Goal: Task Accomplishment & Management: Use online tool/utility

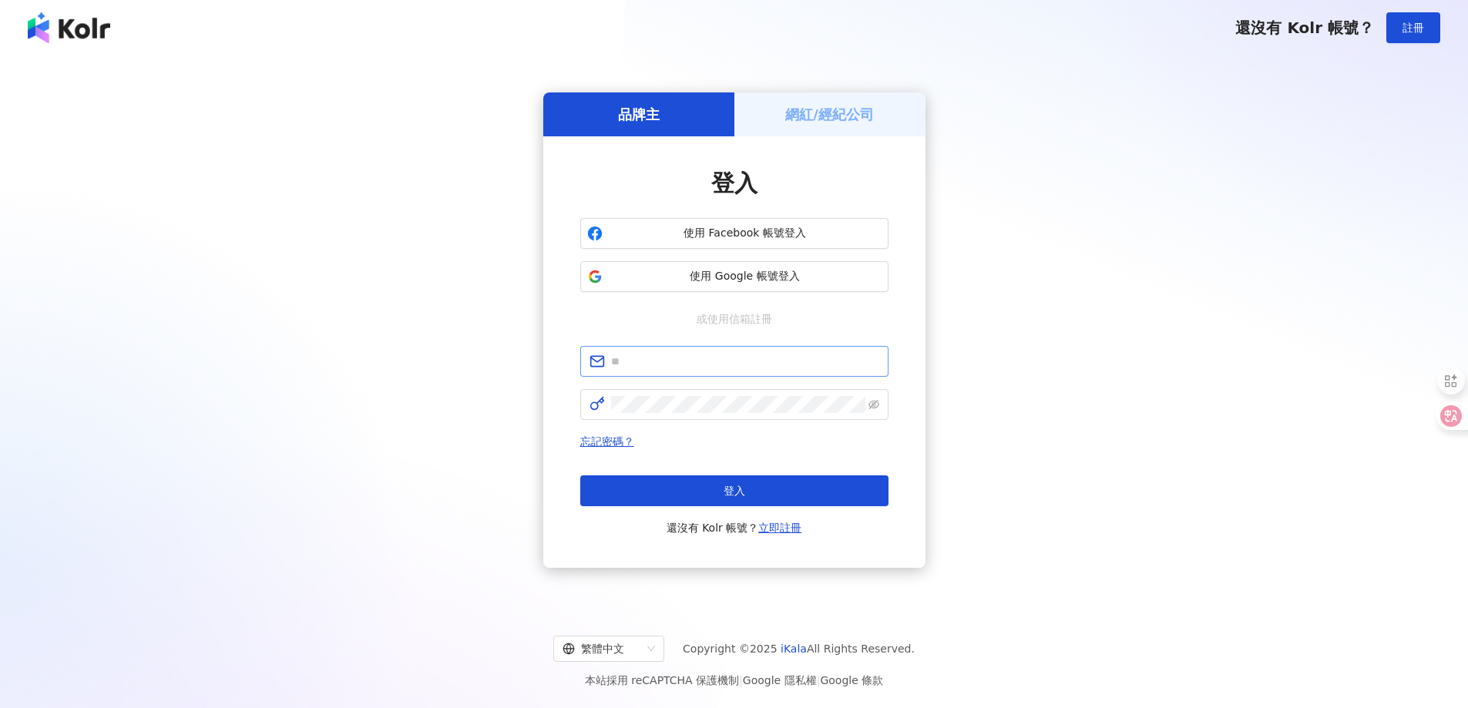
click at [695, 351] on span at bounding box center [734, 361] width 308 height 31
click at [686, 354] on input "text" at bounding box center [745, 361] width 268 height 17
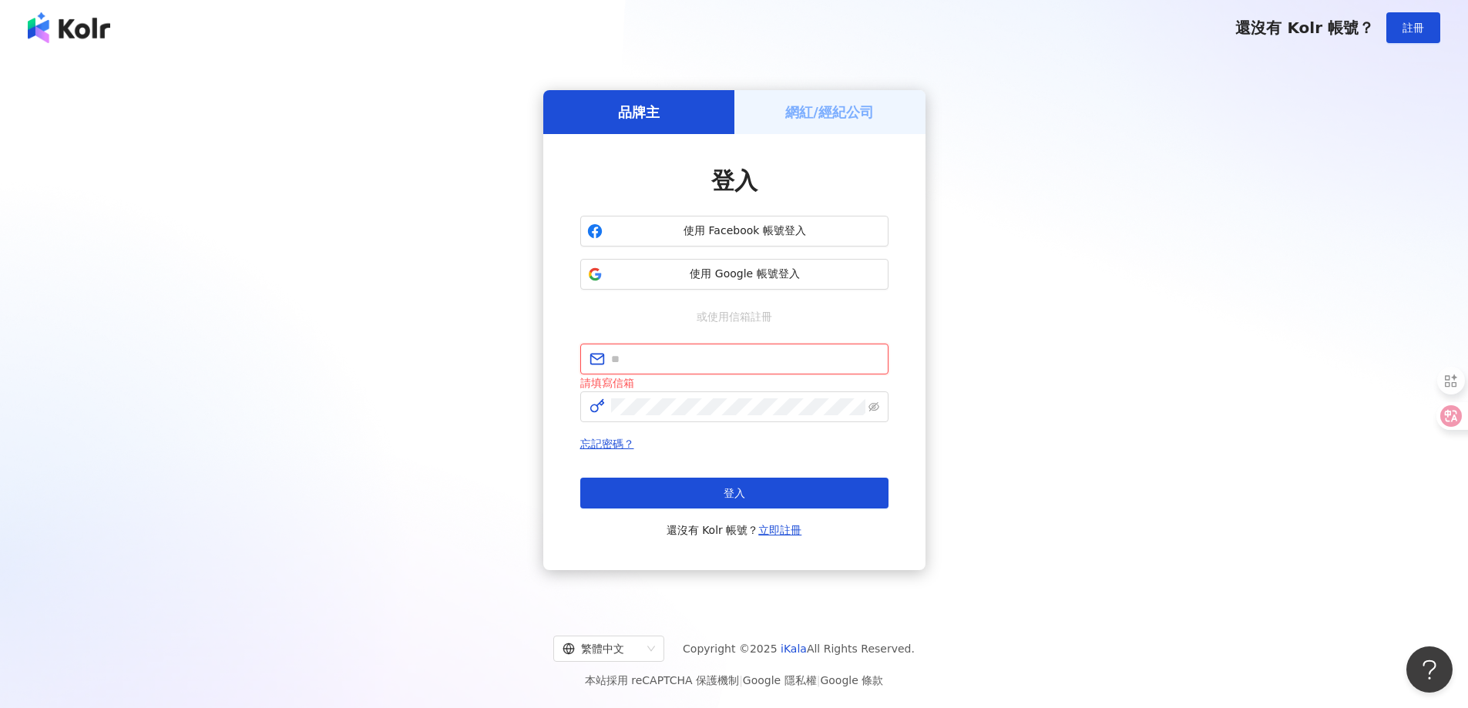
click at [677, 354] on input "text" at bounding box center [745, 359] width 268 height 17
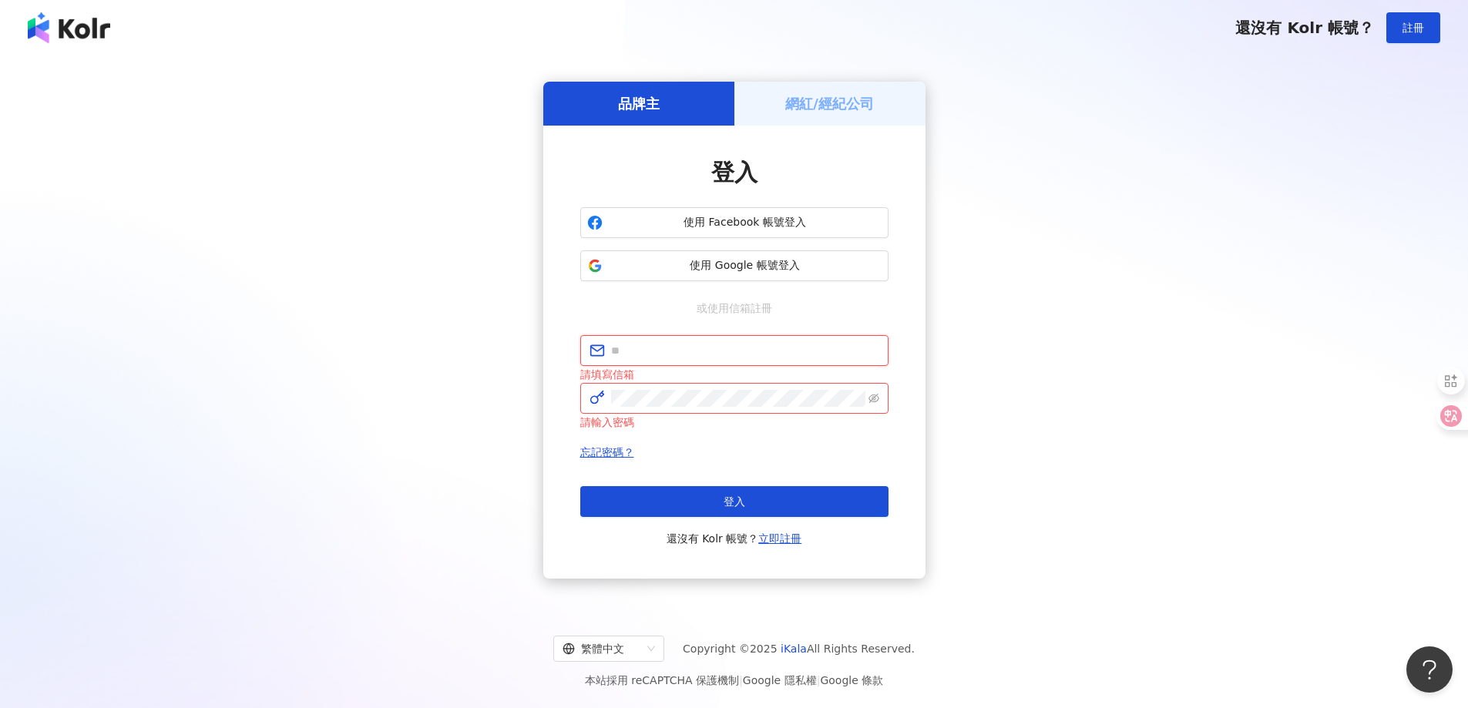
type input "**********"
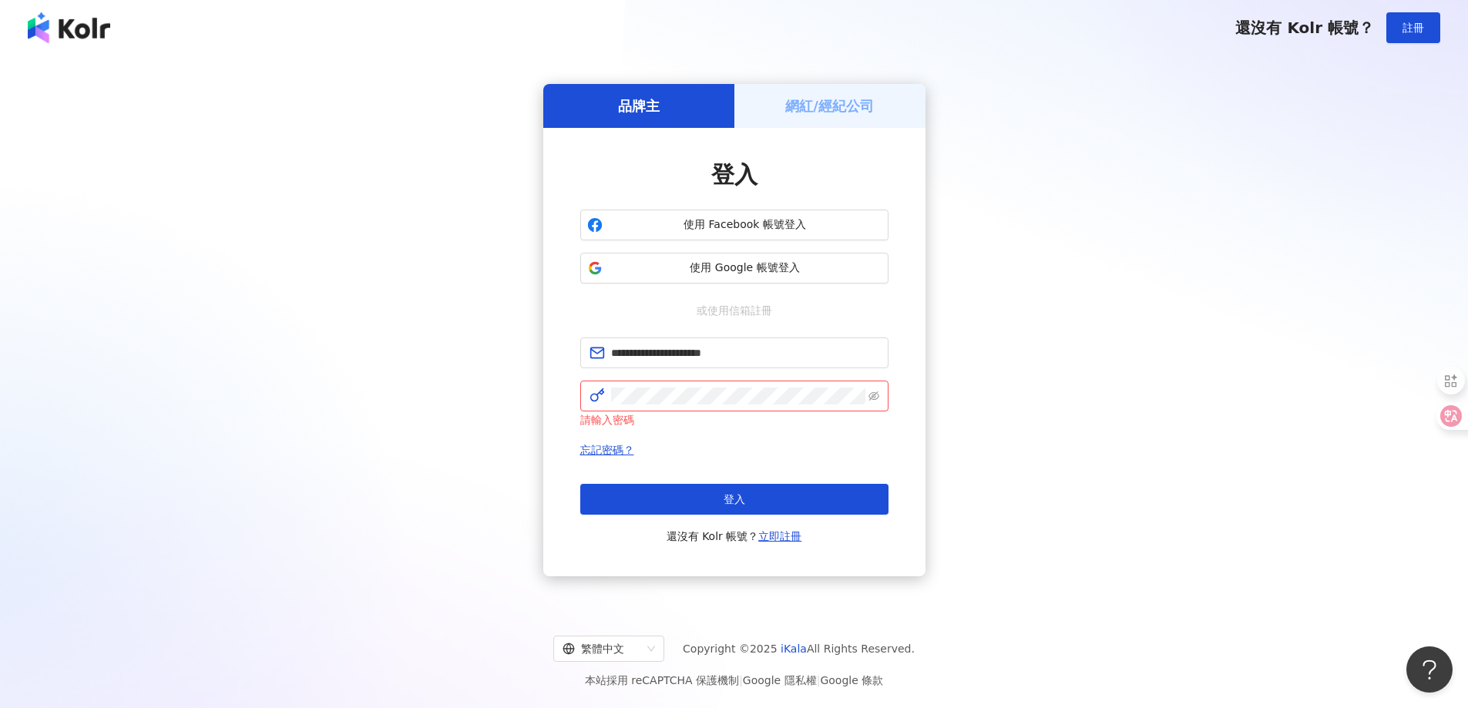
click at [757, 494] on button "登入" at bounding box center [734, 499] width 308 height 31
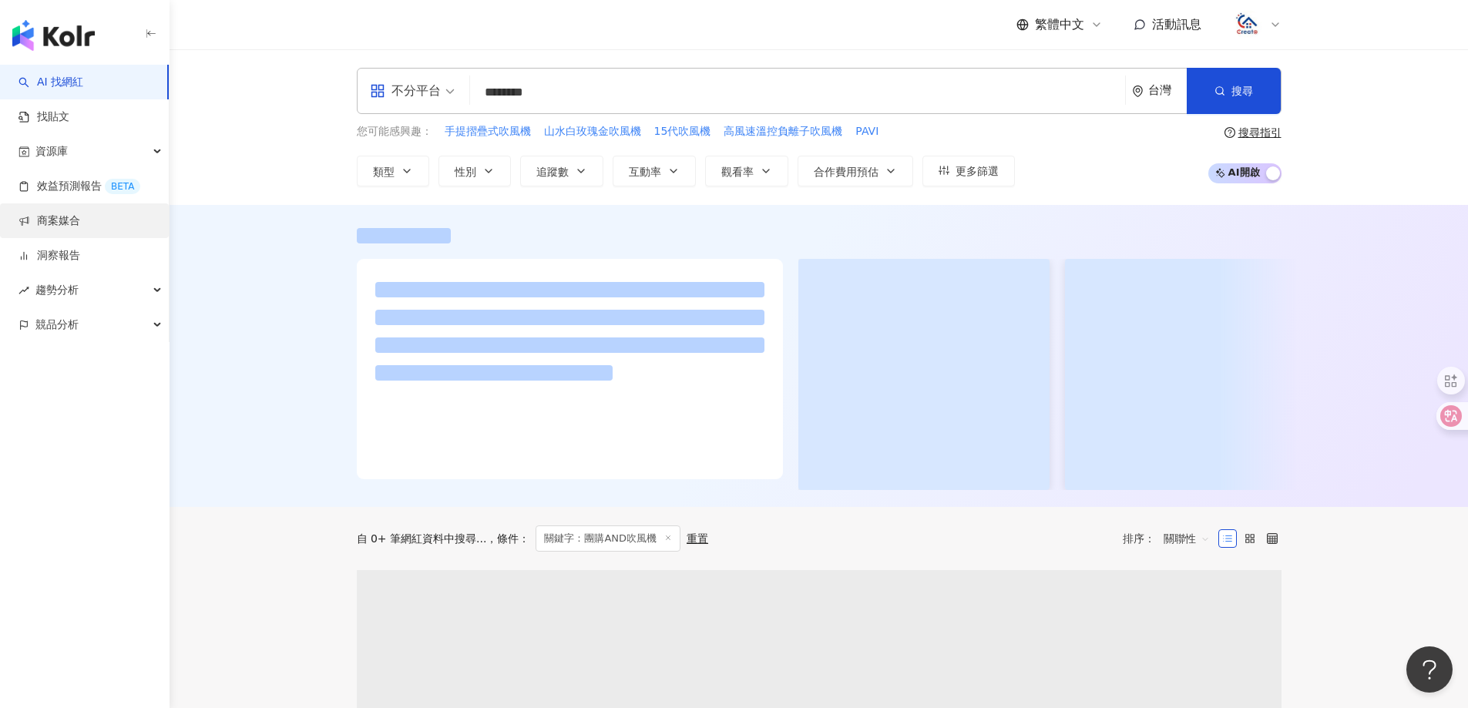
click at [66, 229] on link "商案媒合" at bounding box center [49, 220] width 62 height 15
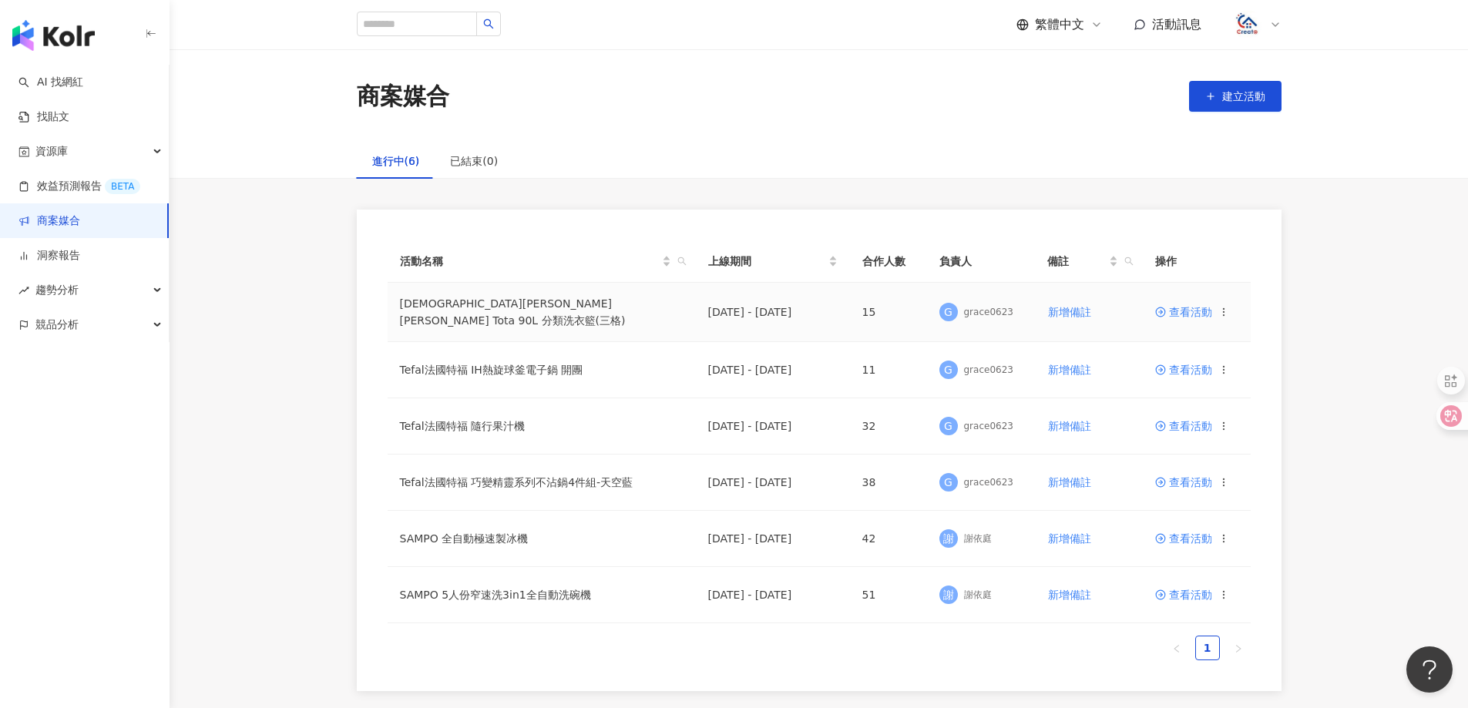
click at [1186, 310] on span "查看活動" at bounding box center [1183, 312] width 57 height 11
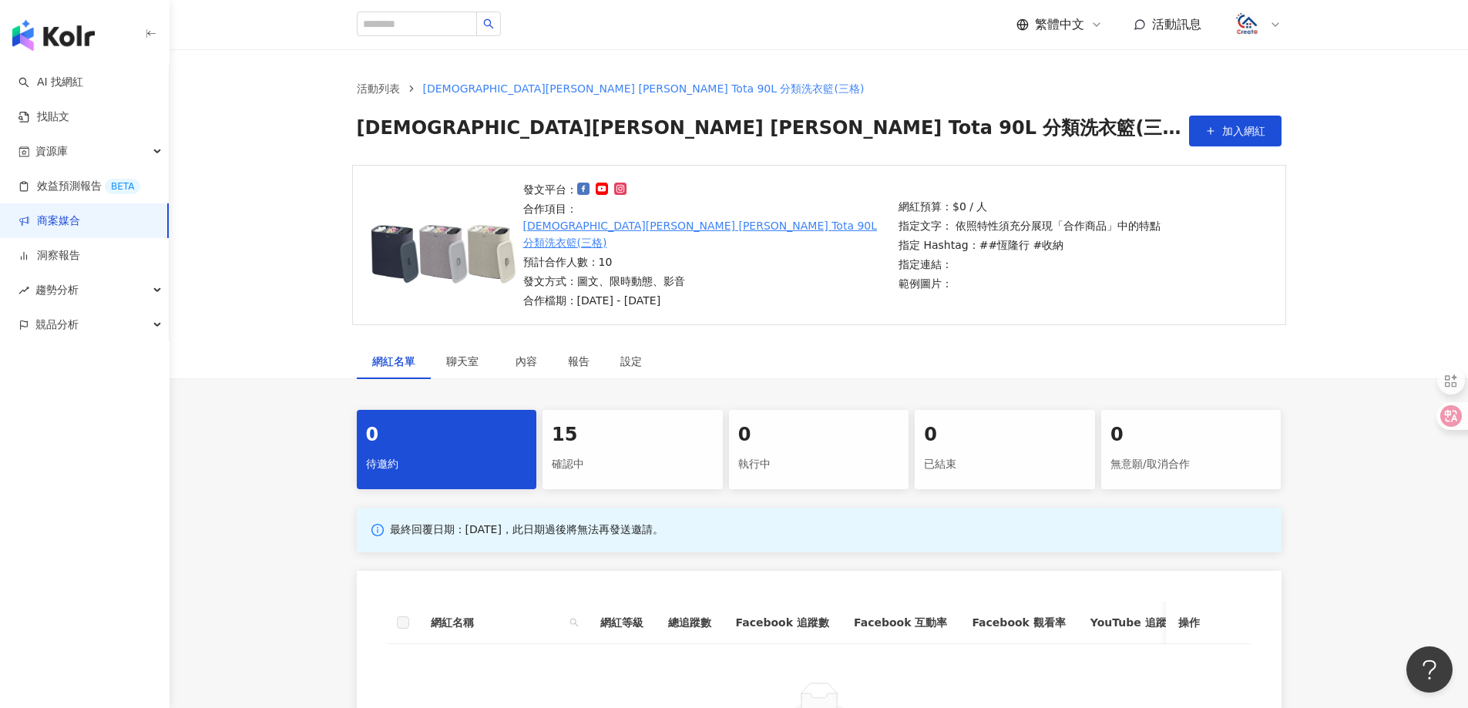
click at [632, 451] on div "確認中" at bounding box center [633, 464] width 162 height 26
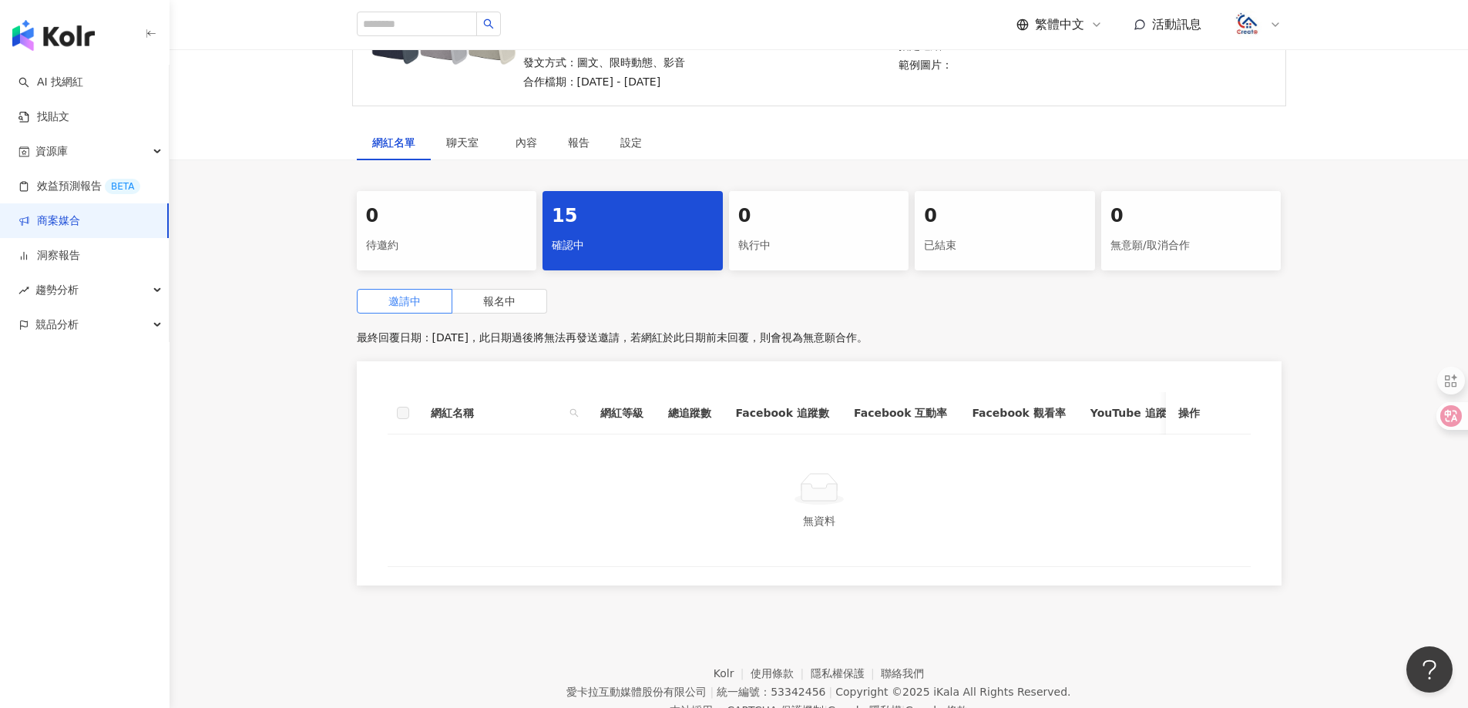
scroll to position [231, 0]
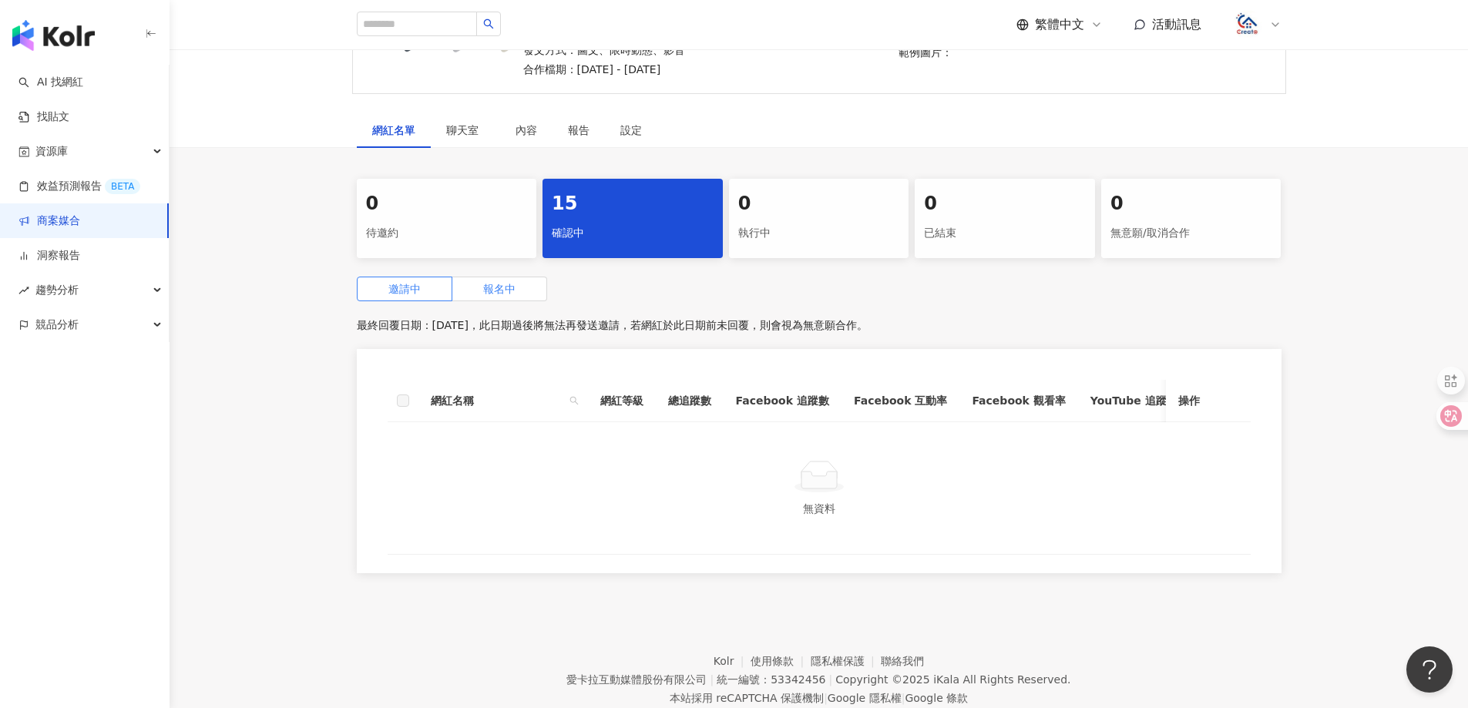
click at [502, 283] on span "報名中" at bounding box center [499, 289] width 32 height 12
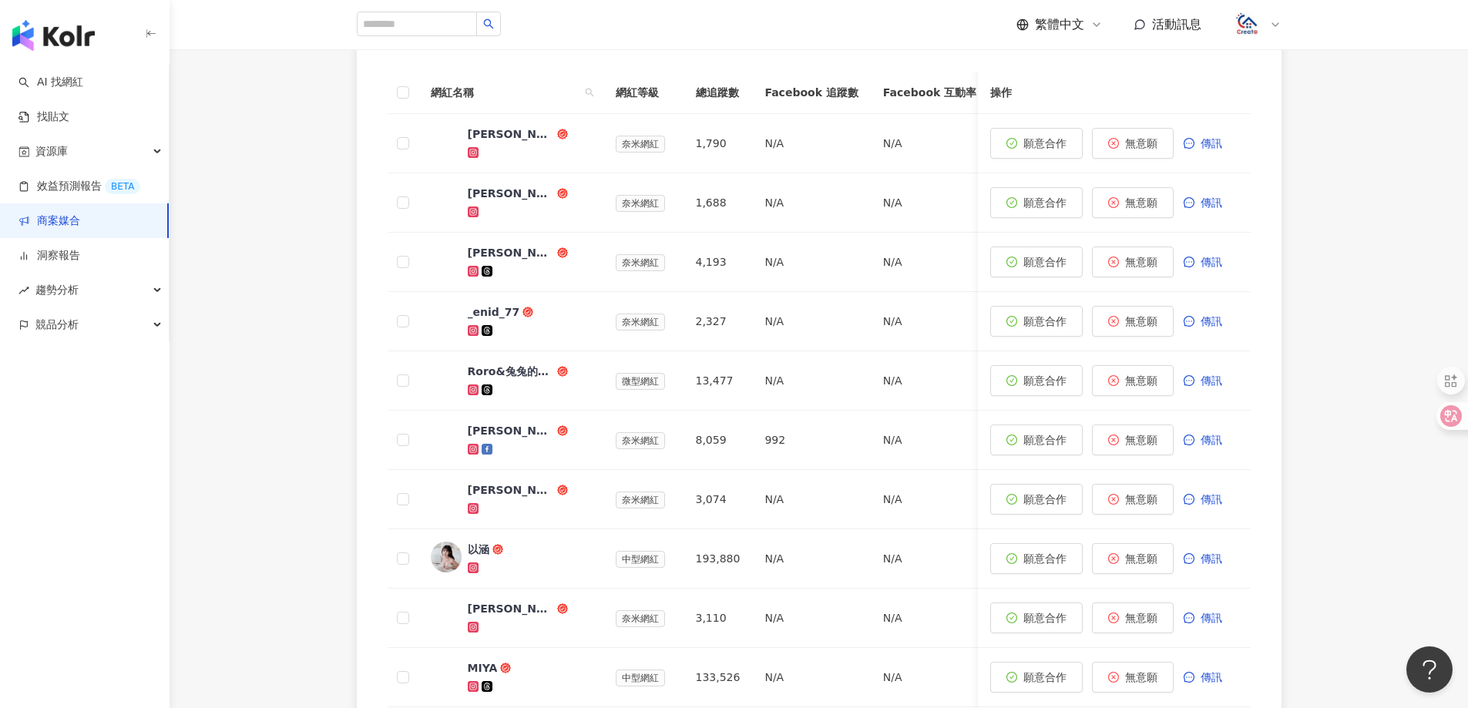
scroll to position [616, 0]
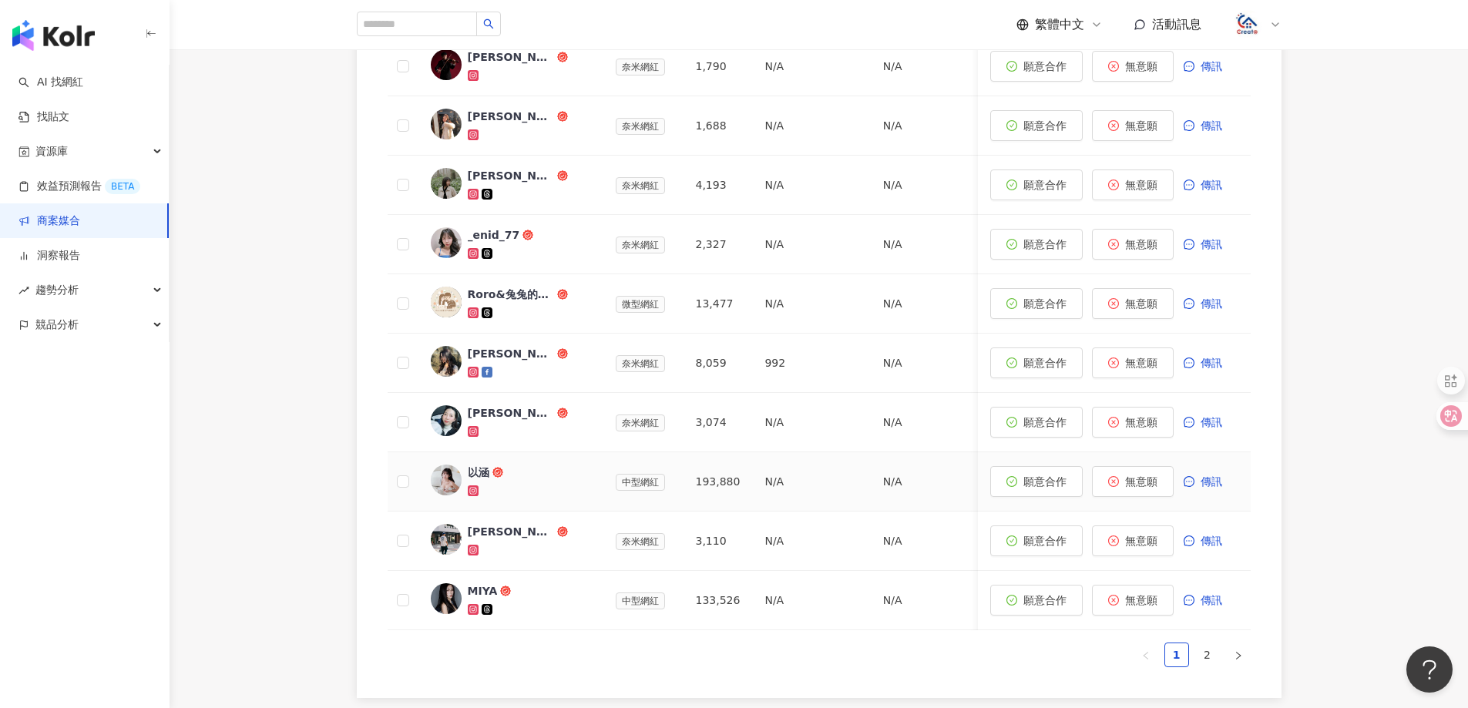
click at [477, 465] on div "以涵" at bounding box center [479, 472] width 22 height 15
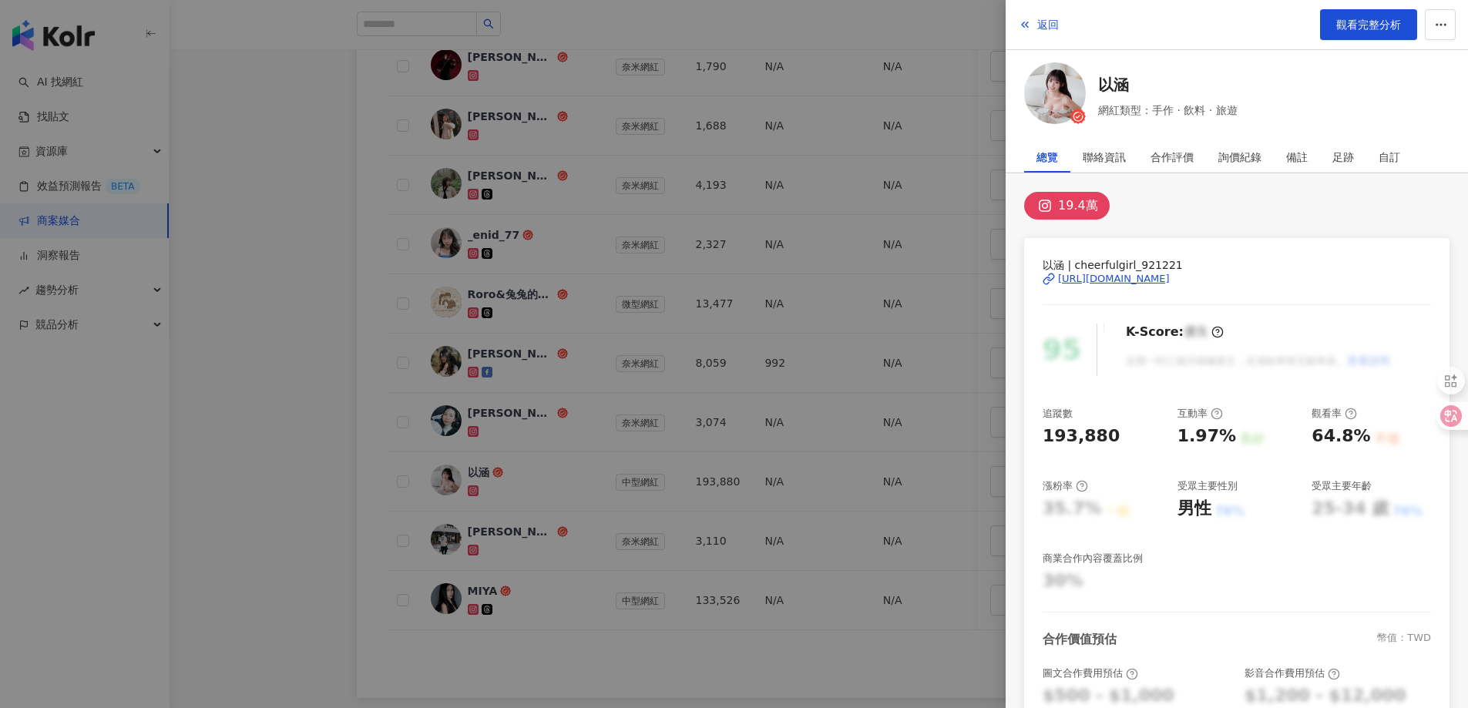
click at [1169, 276] on div "[URL][DOMAIN_NAME]" at bounding box center [1114, 279] width 112 height 14
click at [1043, 22] on span "返回" at bounding box center [1048, 24] width 22 height 12
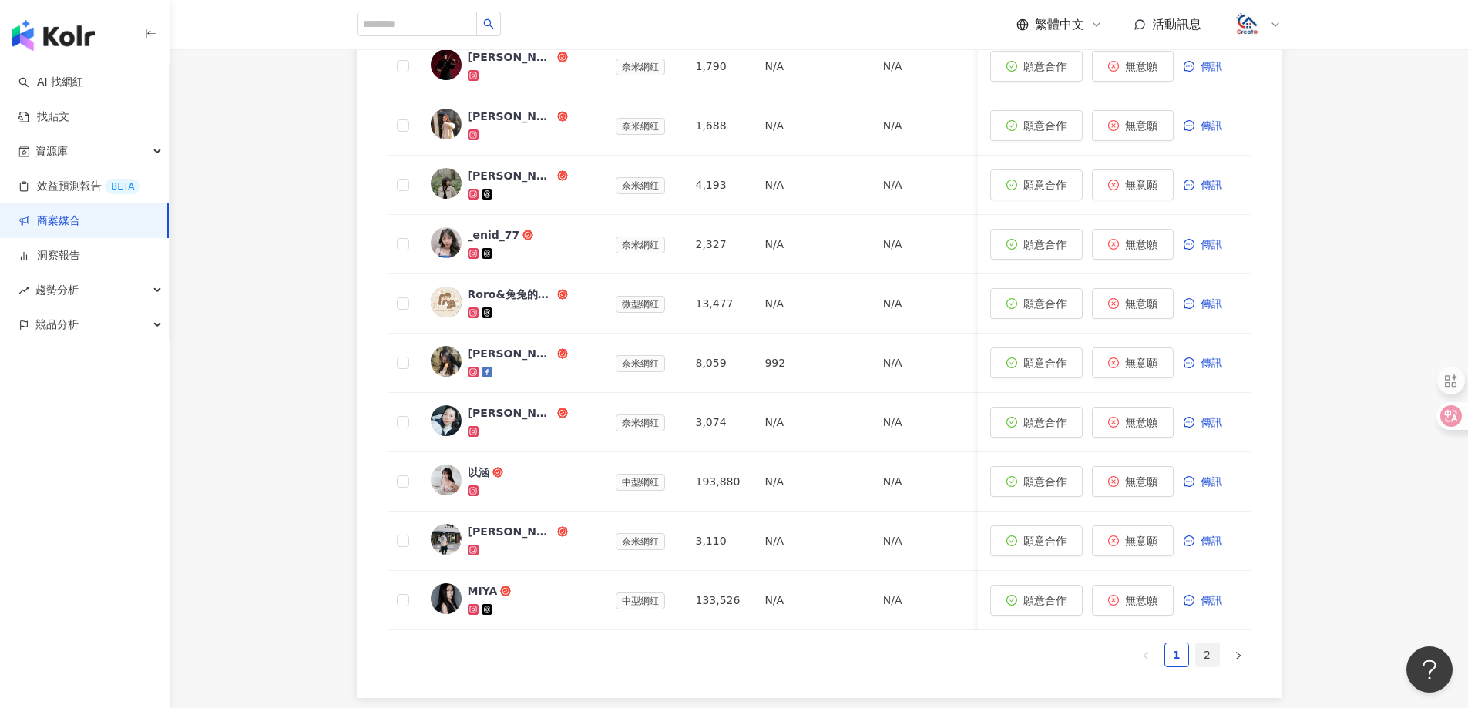
click at [1204, 643] on link "2" at bounding box center [1207, 654] width 23 height 23
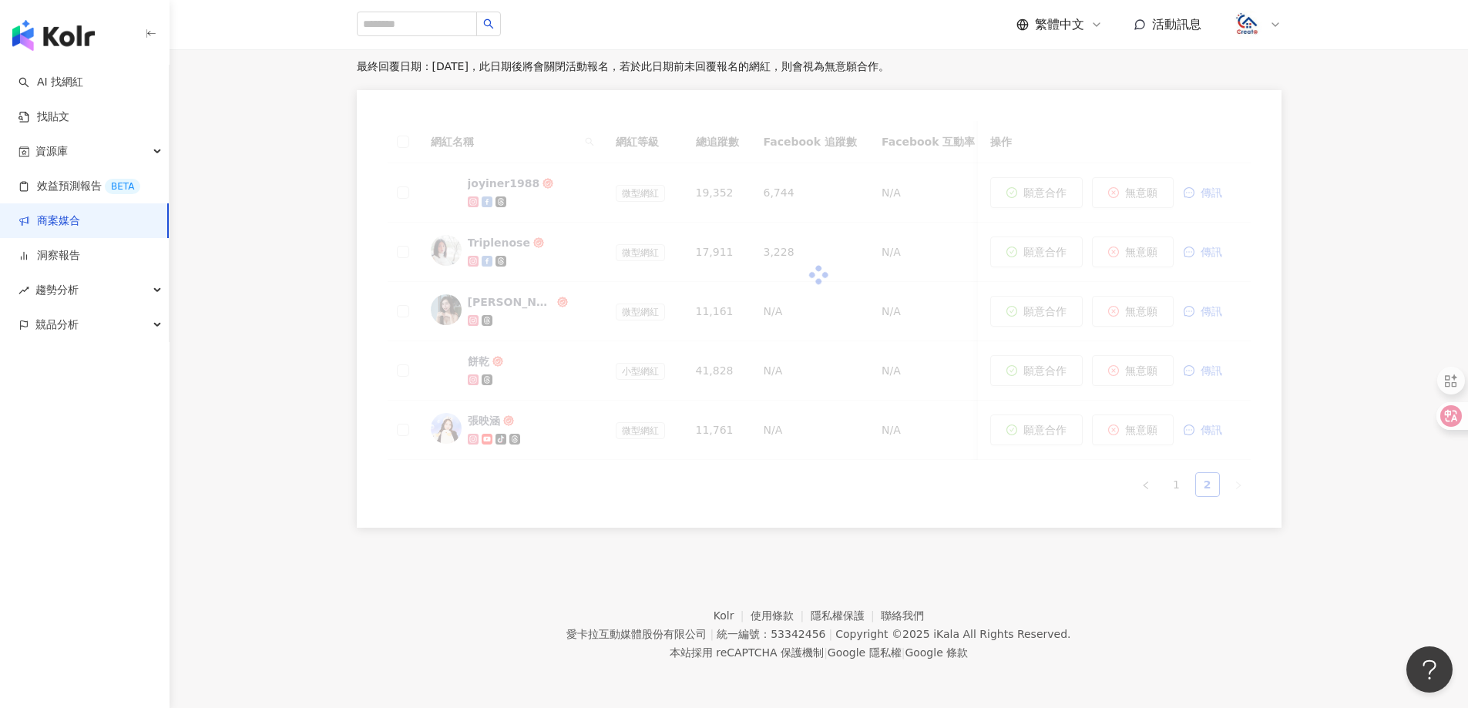
scroll to position [468, 0]
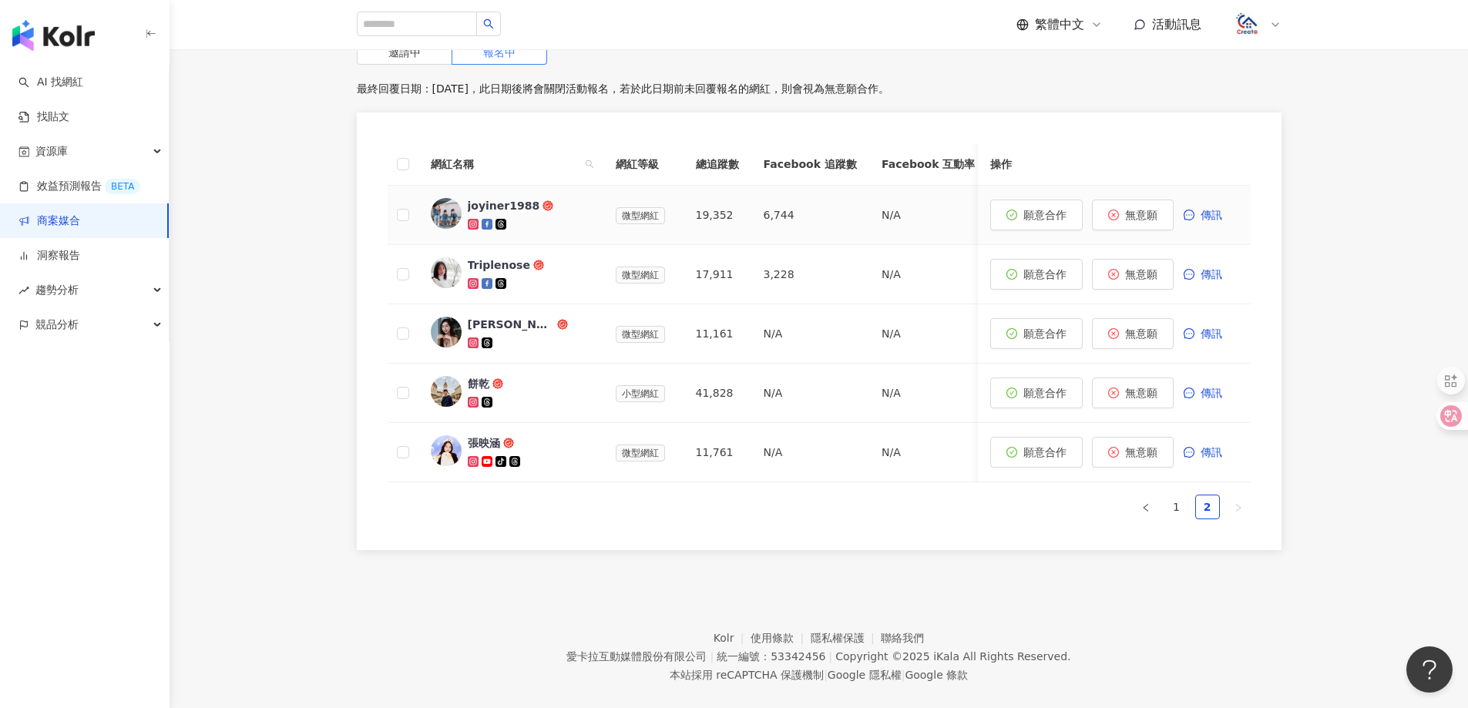
click at [510, 198] on div "joyiner1988" at bounding box center [504, 205] width 72 height 15
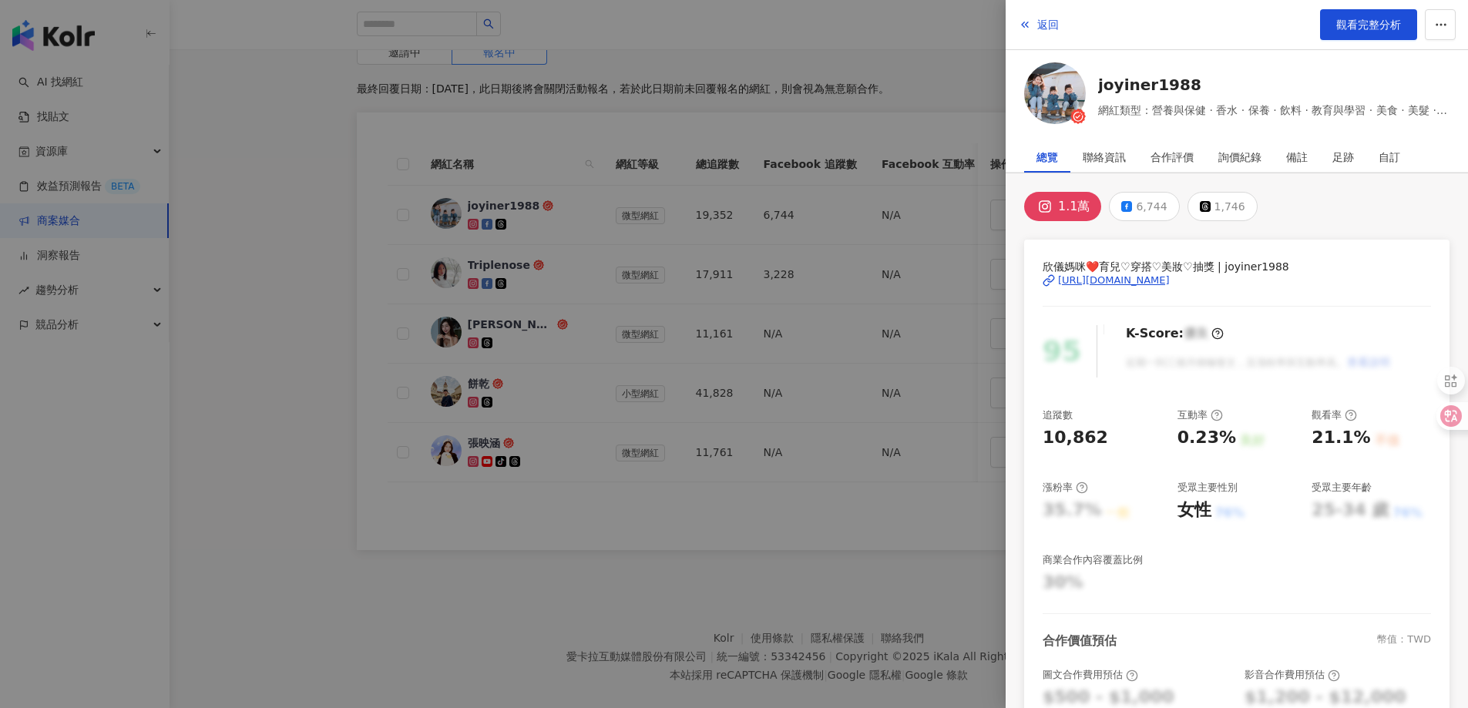
click at [1160, 282] on div "[URL][DOMAIN_NAME]" at bounding box center [1114, 280] width 112 height 14
